Goal: Navigation & Orientation: Find specific page/section

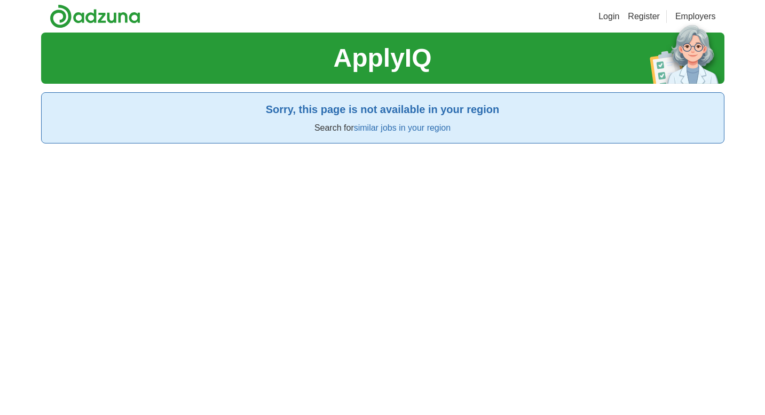
click at [393, 128] on link "similar jobs in your region" at bounding box center [402, 127] width 97 height 9
click at [387, 128] on link "similar jobs in your region" at bounding box center [402, 127] width 97 height 9
